Goal: Task Accomplishment & Management: Use online tool/utility

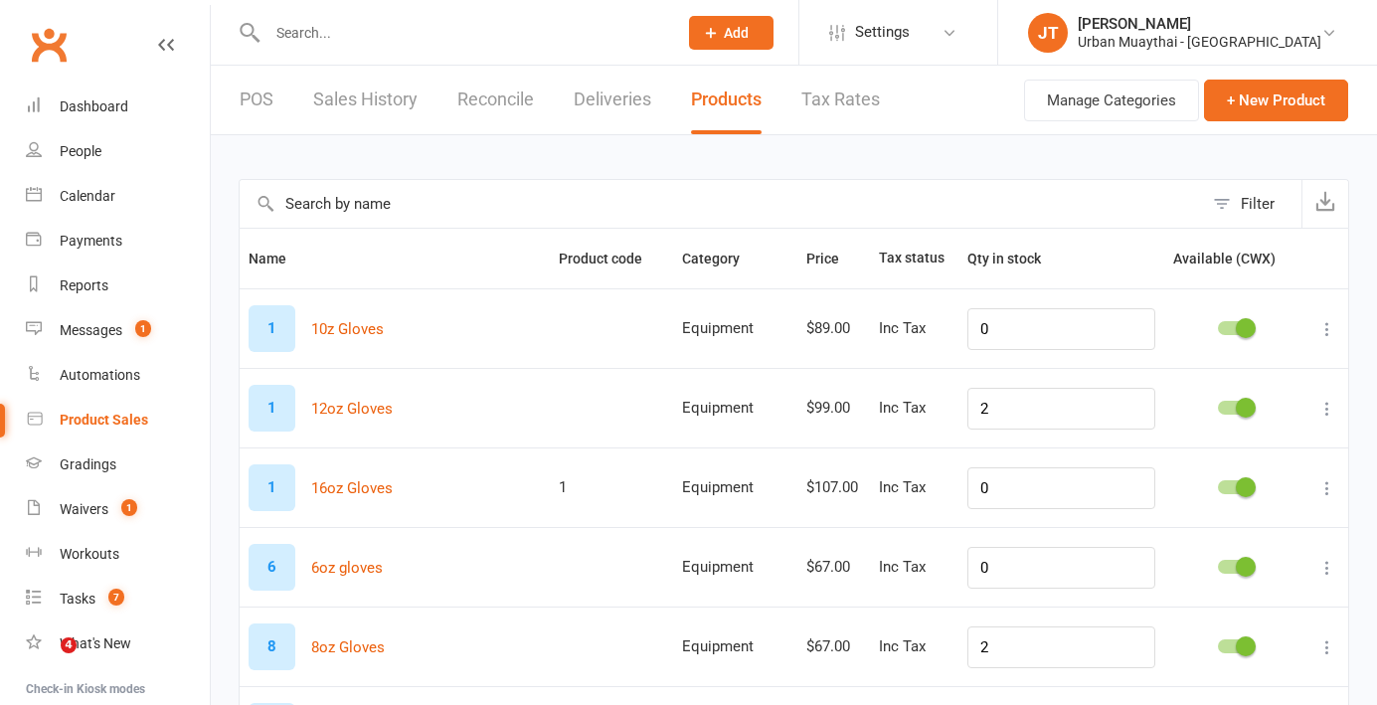
select select "100"
click at [1308, 36] on link "JT Jakob Taylor Urban Muaythai - Miami" at bounding box center [1187, 33] width 319 height 40
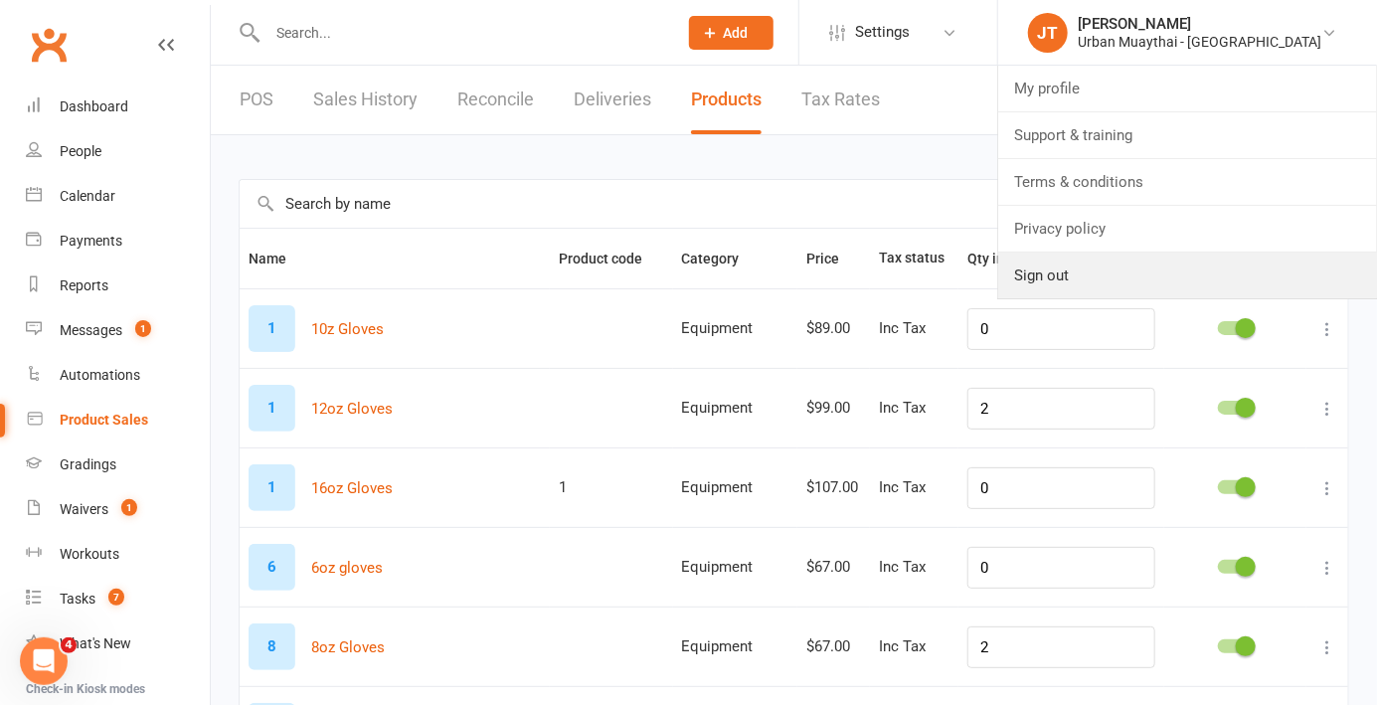
click at [1172, 286] on link "Sign out" at bounding box center [1187, 275] width 379 height 46
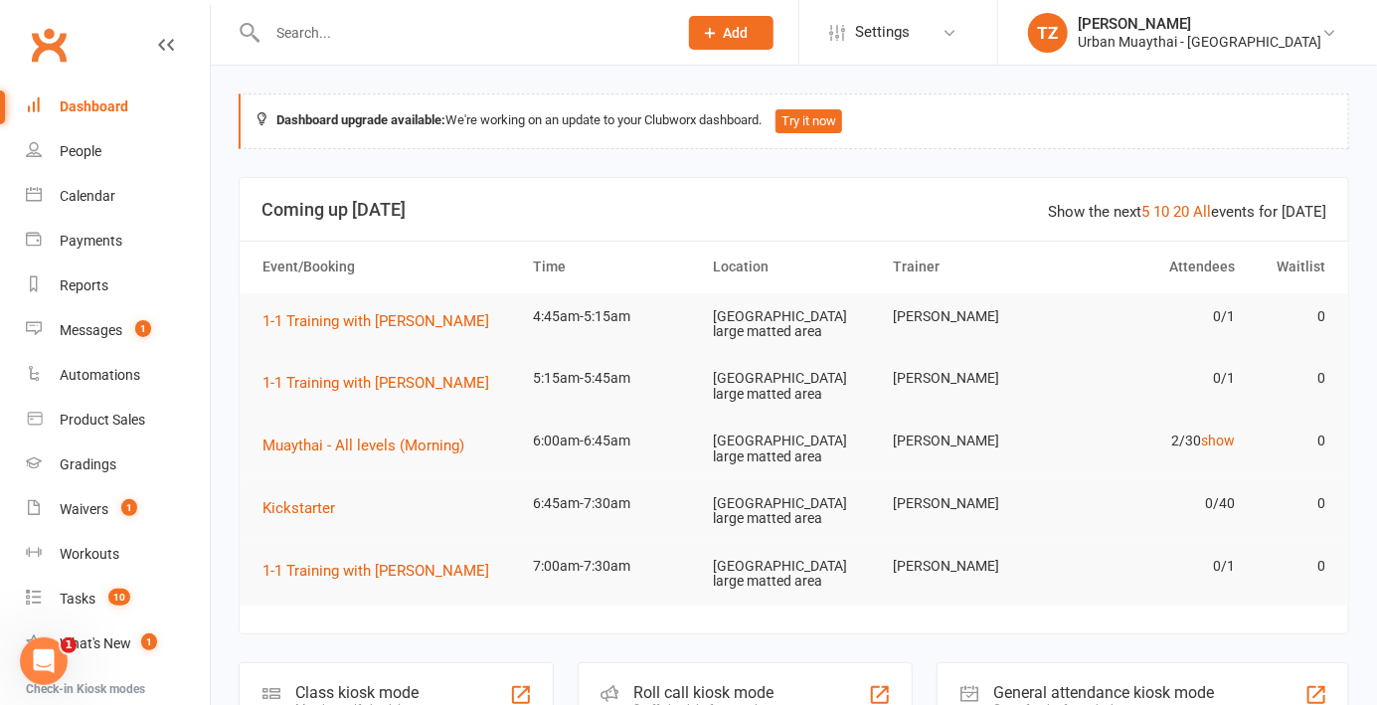
click at [753, 702] on div "Staff check-in for members" at bounding box center [706, 709] width 144 height 14
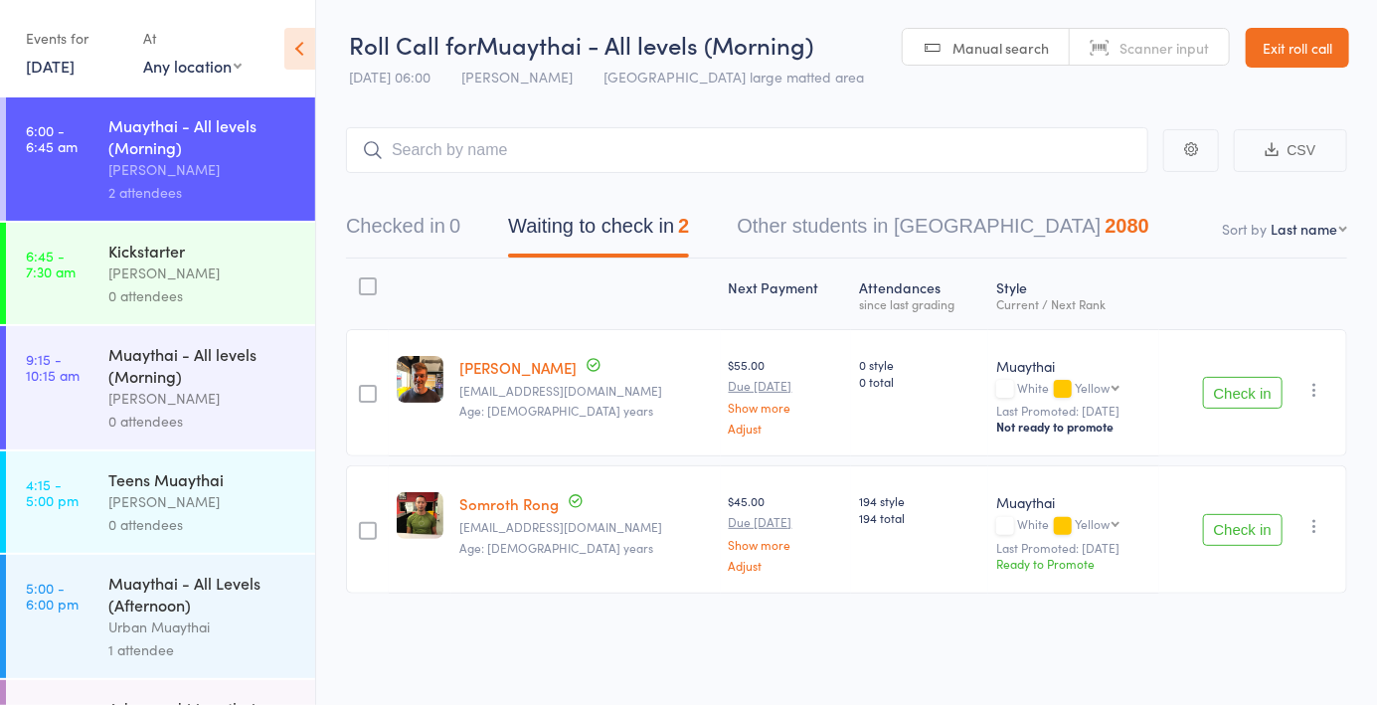
click at [158, 290] on div "0 attendees" at bounding box center [203, 295] width 190 height 23
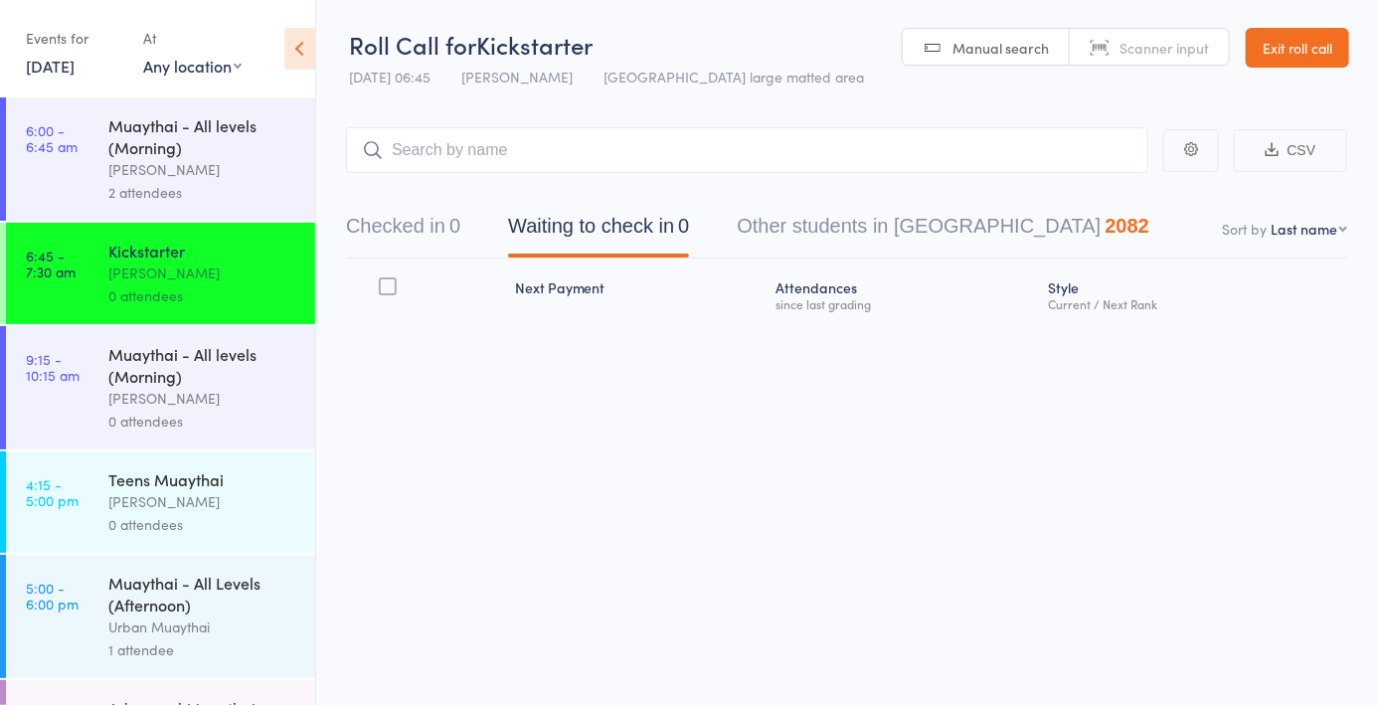
click at [1150, 57] on link "Scanner input" at bounding box center [1149, 48] width 159 height 38
click at [154, 192] on div "2 attendees" at bounding box center [203, 192] width 190 height 23
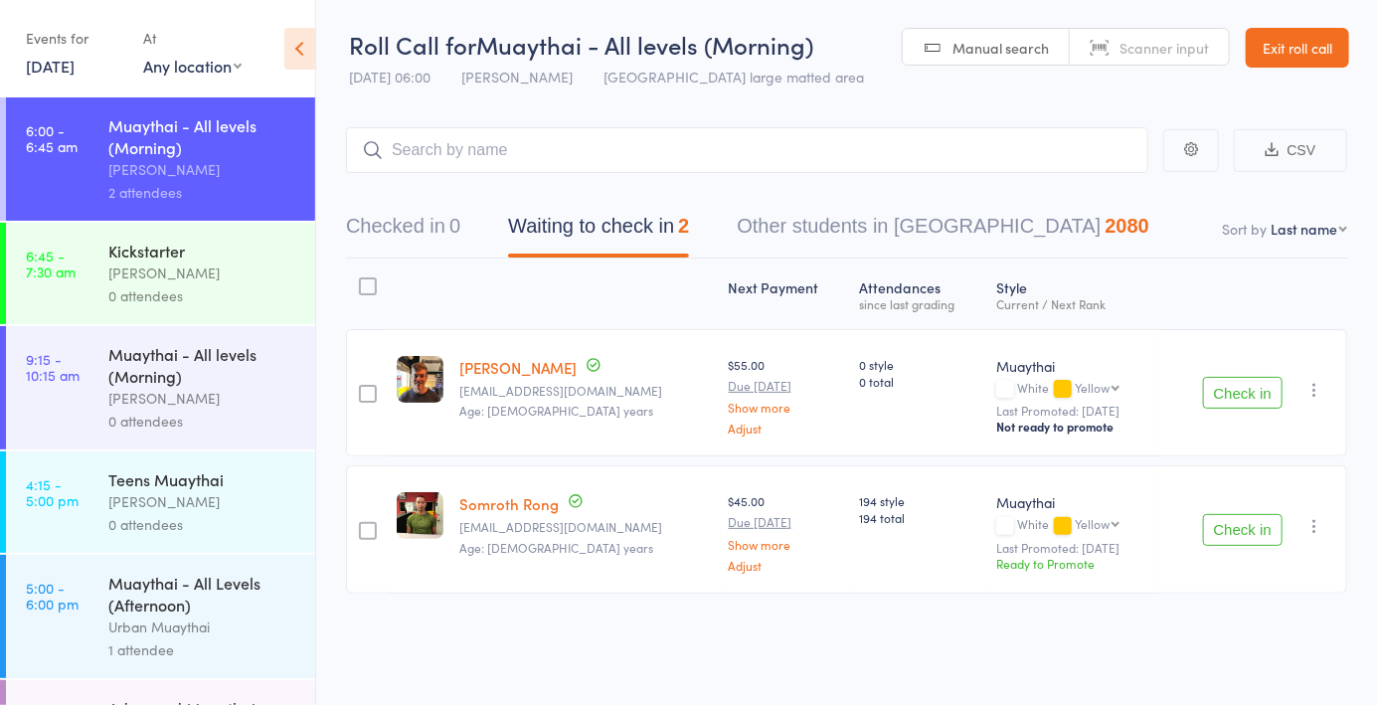
click at [1160, 49] on span "Scanner input" at bounding box center [1163, 48] width 89 height 20
click at [436, 239] on button "Checked in 0" at bounding box center [403, 231] width 114 height 53
